Goal: Obtain resource: Download file/media

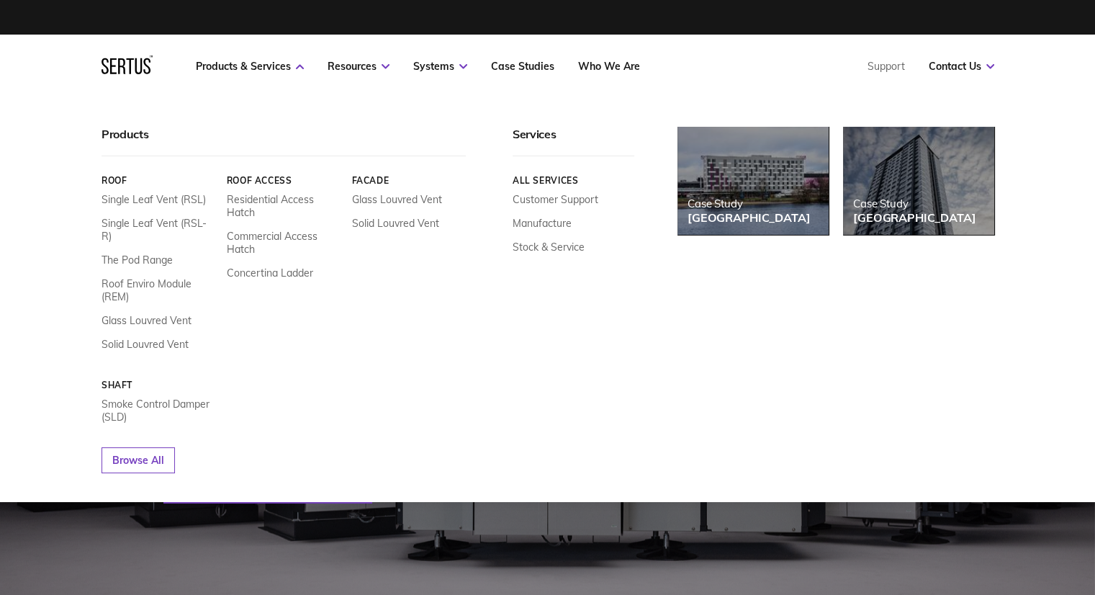
click at [115, 181] on link "Roof" at bounding box center [159, 180] width 114 height 11
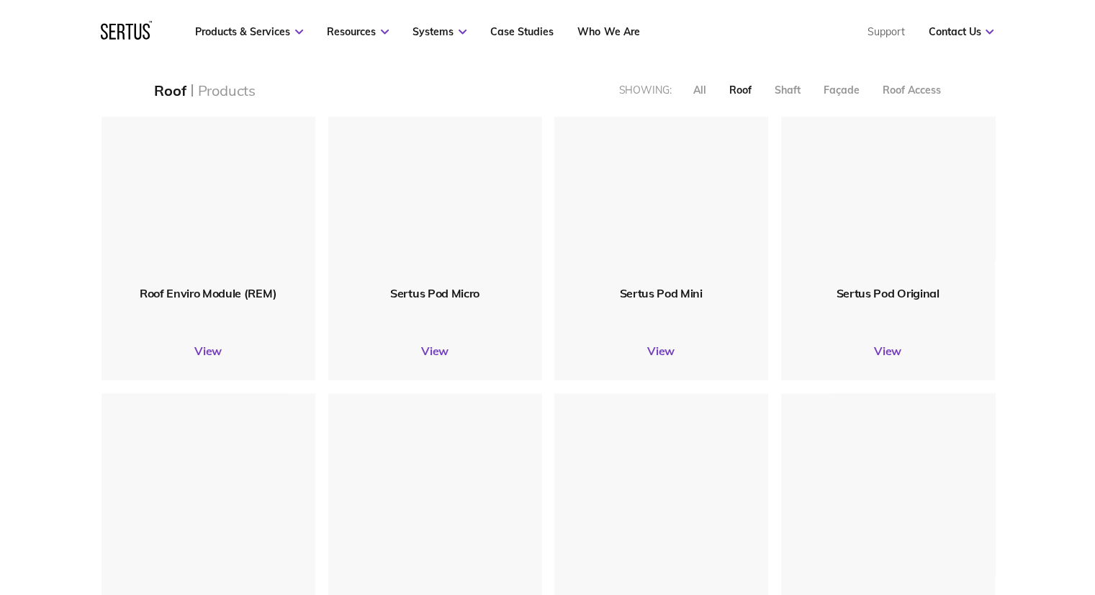
scroll to position [648, 0]
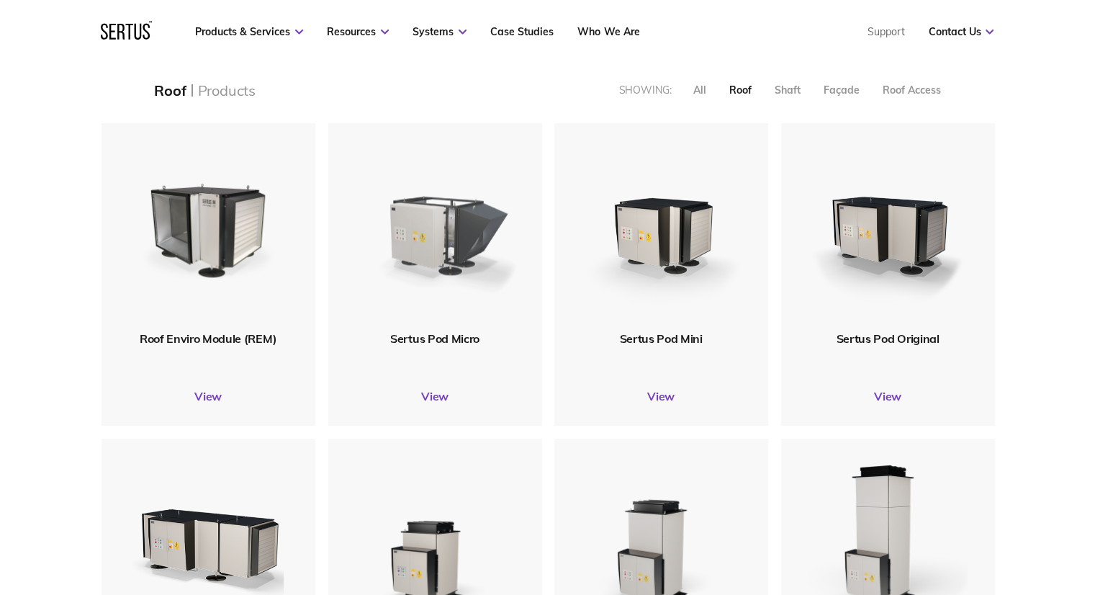
click at [451, 240] on img at bounding box center [434, 227] width 172 height 212
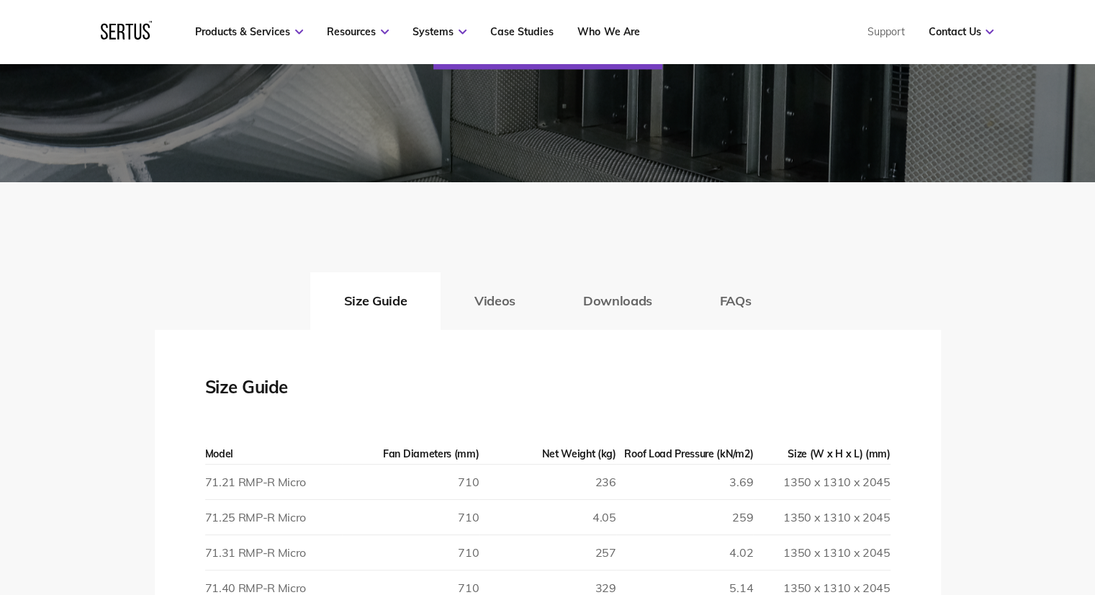
scroll to position [2232, 0]
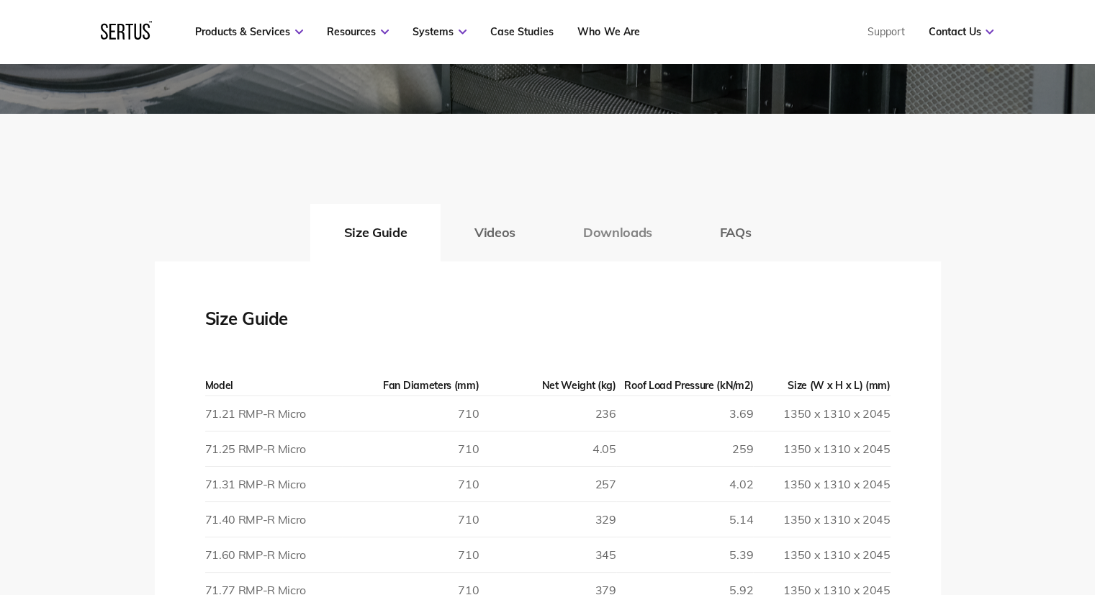
click at [622, 242] on button "Downloads" at bounding box center [617, 233] width 137 height 58
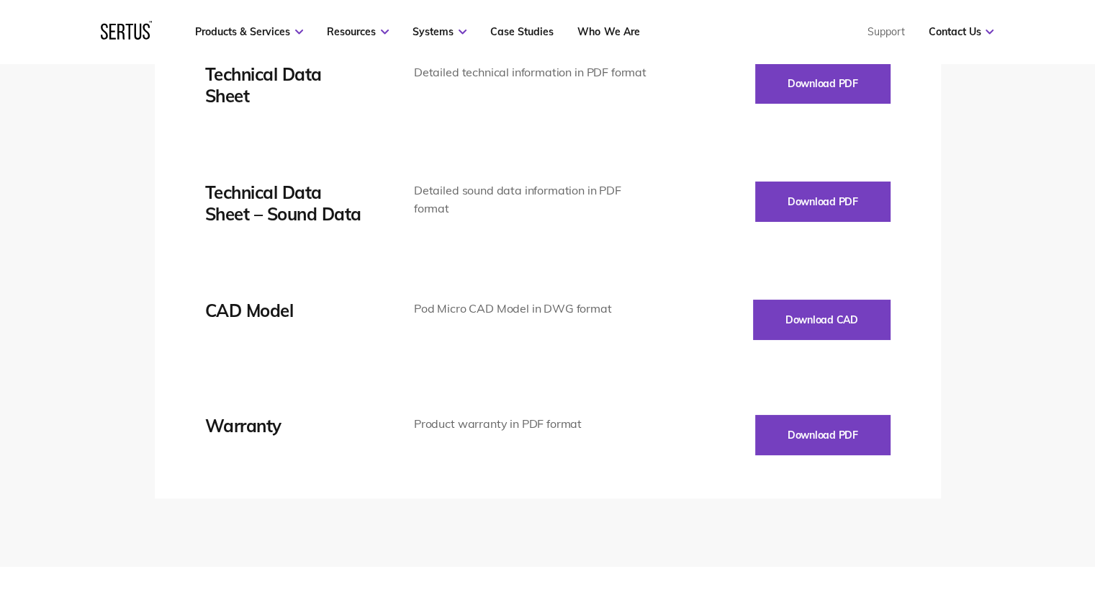
scroll to position [2448, 0]
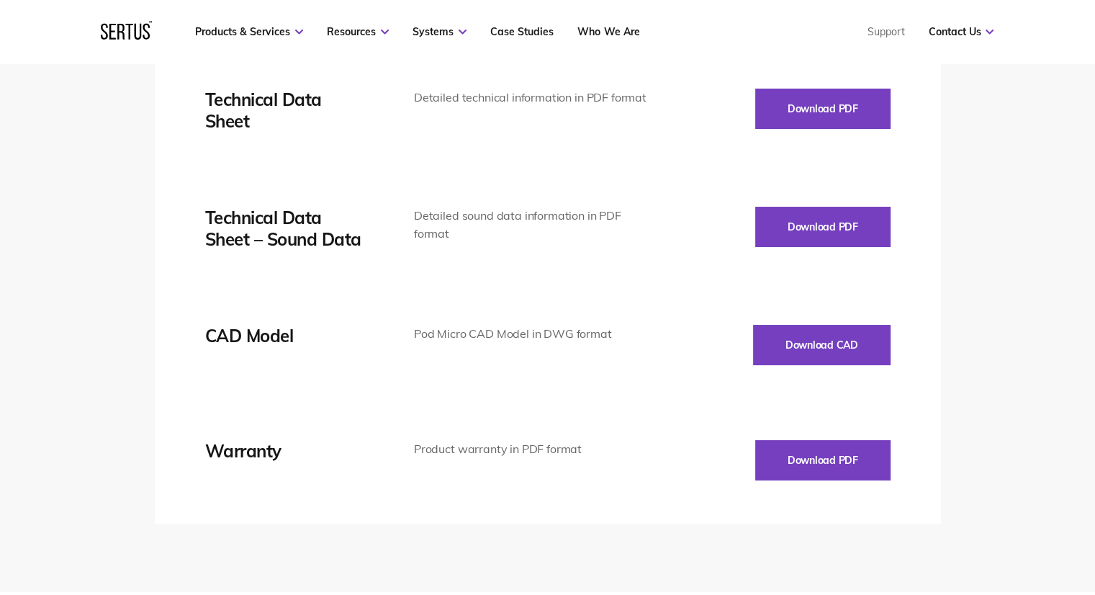
drag, startPoint x: 829, startPoint y: 467, endPoint x: 659, endPoint y: 423, distance: 175.7
click at [685, 498] on div "Size Guide Model Fan Diameters (mm) Net Weight (kg) Roof Load Pressure (kN/m2) …" at bounding box center [548, 284] width 786 height 478
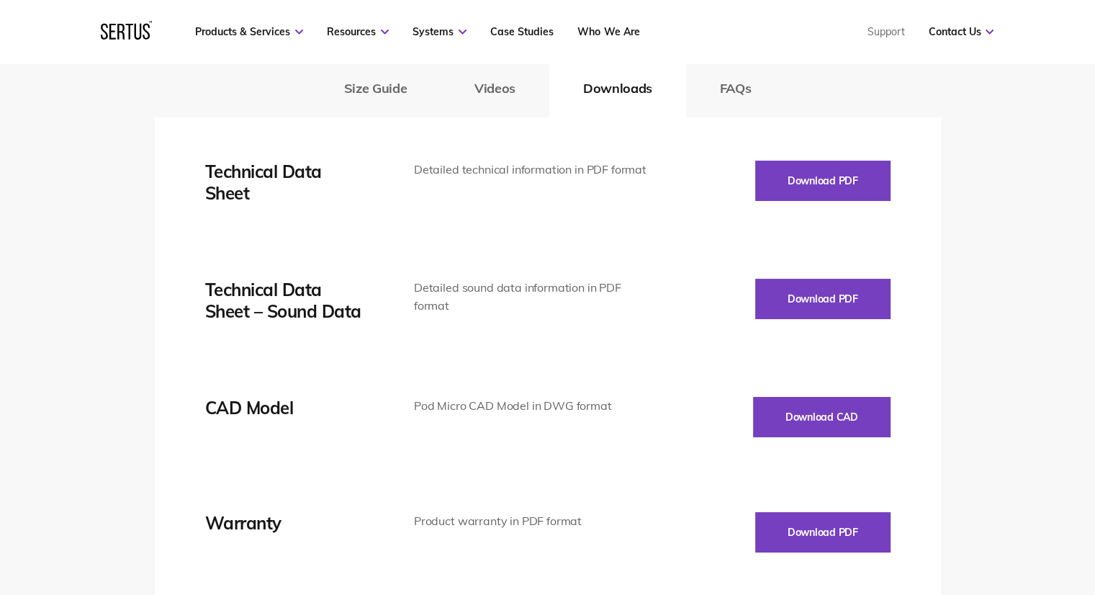
scroll to position [2304, 0]
